Goal: Information Seeking & Learning: Learn about a topic

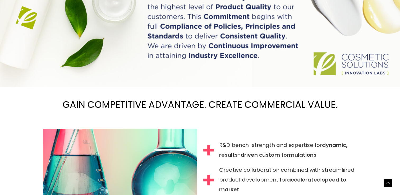
scroll to position [405, 0]
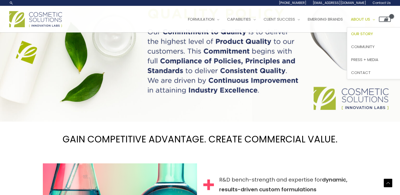
click at [373, 32] on span "Our Story" at bounding box center [362, 34] width 22 height 6
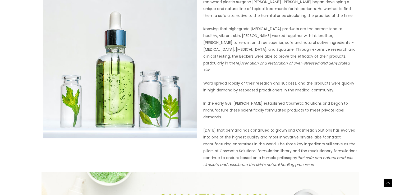
scroll to position [264, 0]
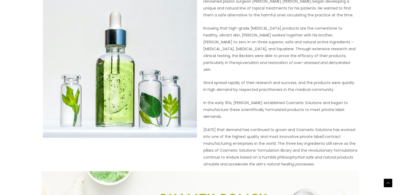
drag, startPoint x: 180, startPoint y: 100, endPoint x: 19, endPoint y: 110, distance: 160.9
click at [19, 110] on div "WHO WE ARE At Cosmetic Solutions we have devoted the past 30 years to establish…" at bounding box center [200, 123] width 400 height 710
click at [15, 181] on div "WHO WE ARE At Cosmetic Solutions we have devoted the past 30 years to establish…" at bounding box center [200, 123] width 400 height 710
